Goal: Transaction & Acquisition: Purchase product/service

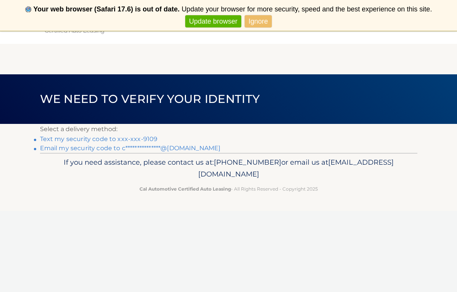
click at [98, 138] on link "Text my security code to xxx-xxx-9109" at bounding box center [99, 138] width 118 height 7
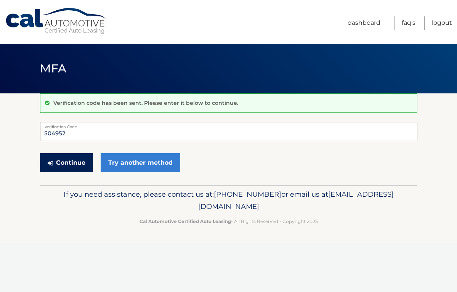
type input "504952"
click at [56, 166] on button "Continue" at bounding box center [66, 162] width 53 height 19
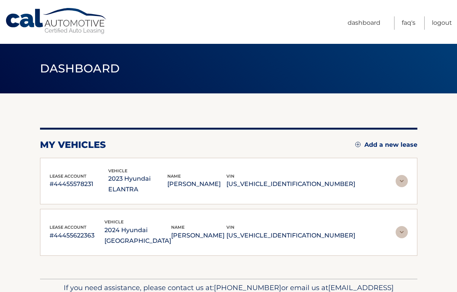
click at [402, 176] on img at bounding box center [401, 181] width 12 height 12
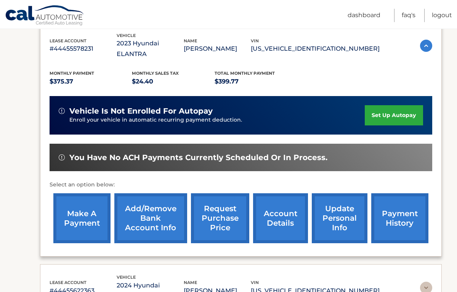
scroll to position [135, 0]
click at [80, 201] on link "make a payment" at bounding box center [81, 218] width 57 height 50
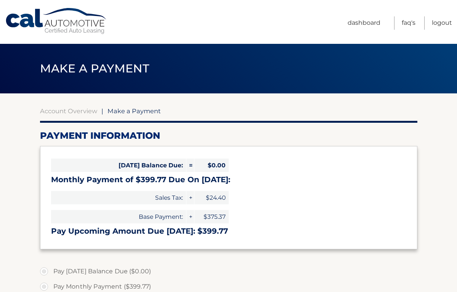
select select "NmVjMTFkMmEtNWFjYi00ZmM5LWExZjYtYzIwNjI0OWZjZWIw"
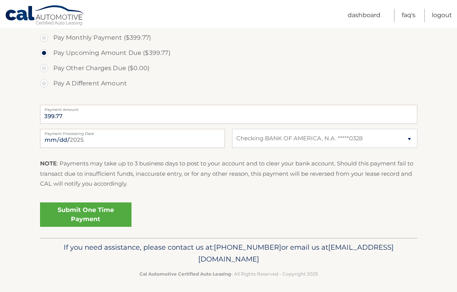
scroll to position [249, 0]
click at [84, 211] on link "Submit One Time Payment" at bounding box center [85, 214] width 91 height 24
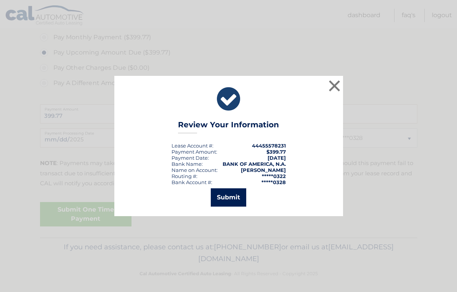
click at [235, 198] on button "Submit" at bounding box center [228, 197] width 35 height 18
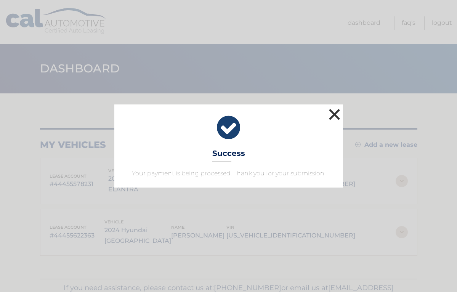
click at [336, 112] on button "×" at bounding box center [334, 114] width 15 height 15
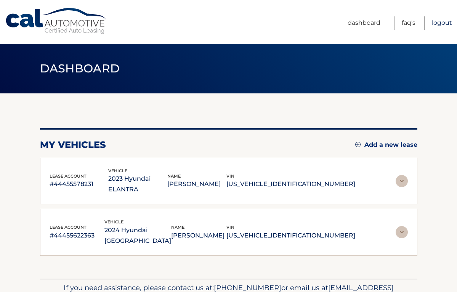
click at [440, 23] on link "Logout" at bounding box center [442, 22] width 20 height 13
